Goal: Information Seeking & Learning: Understand process/instructions

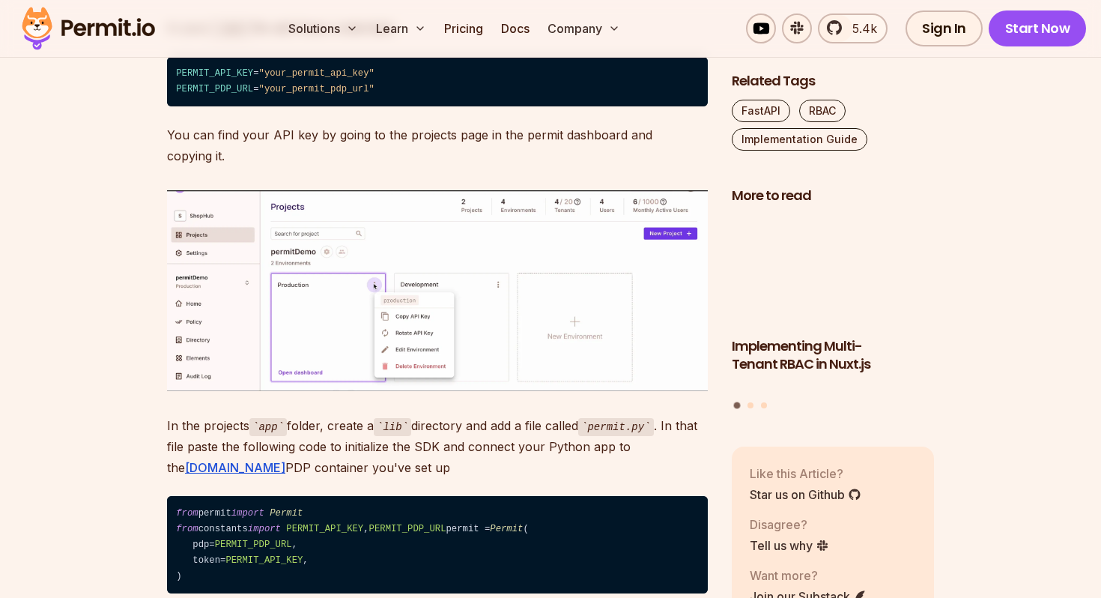
scroll to position [6793, 0]
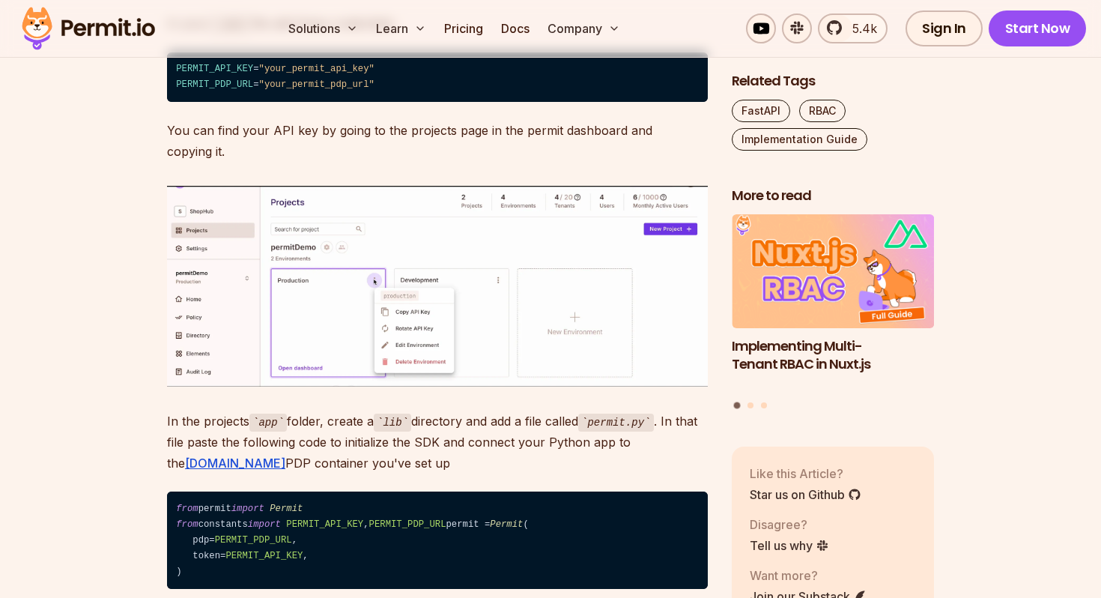
drag, startPoint x: 211, startPoint y: 124, endPoint x: 296, endPoint y: 124, distance: 84.6
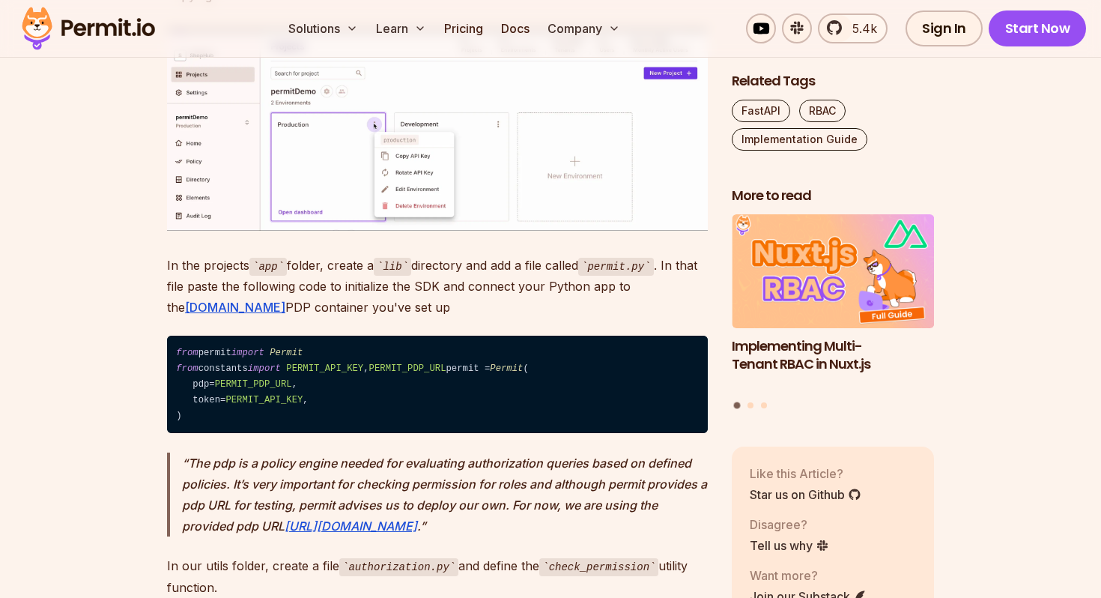
scroll to position [6947, 0]
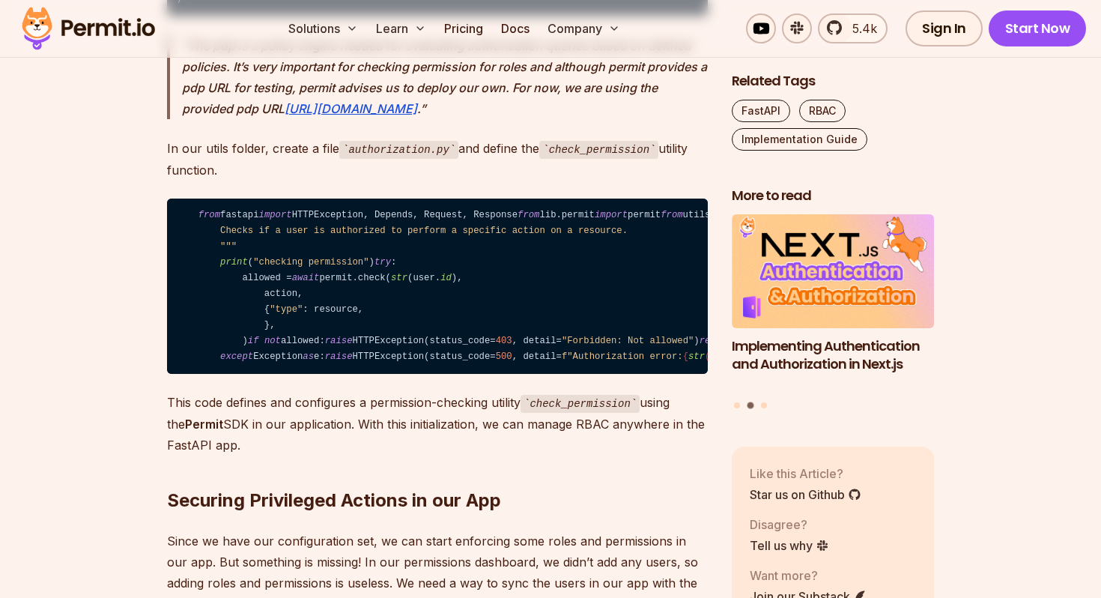
scroll to position [7354, 0]
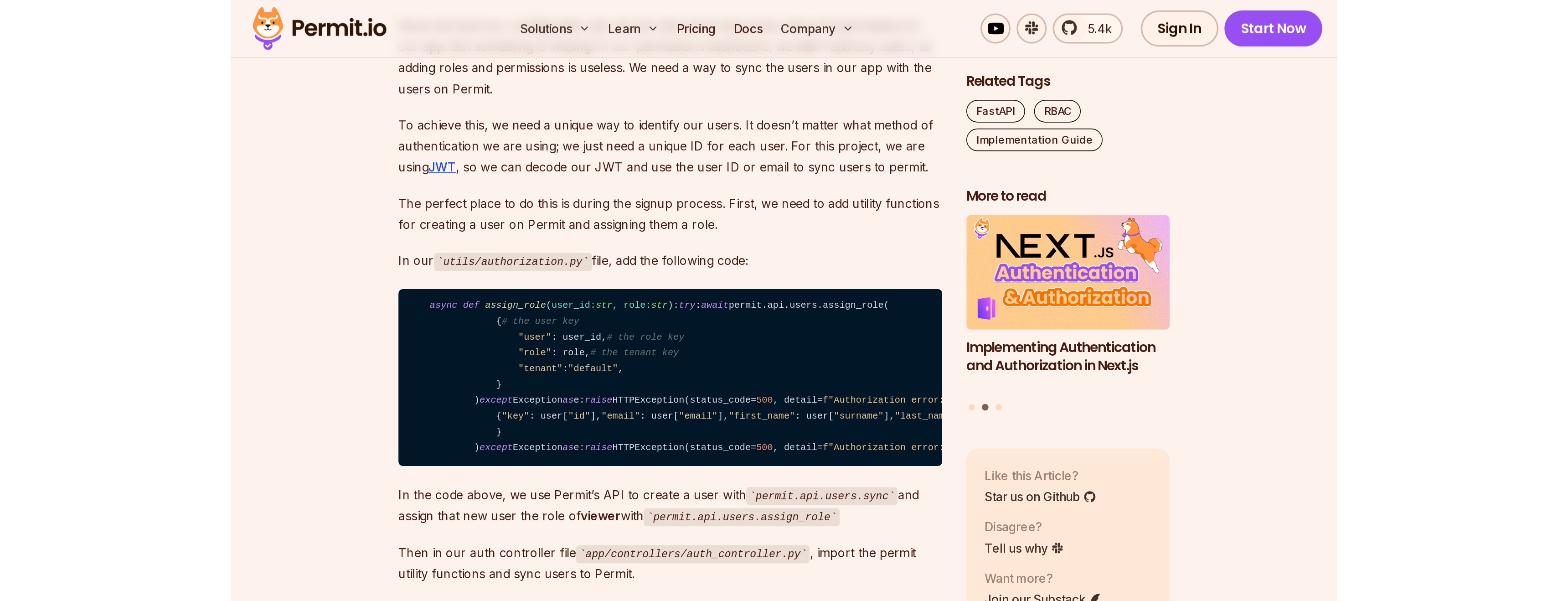
scroll to position [4846, 0]
